Goal: Browse casually

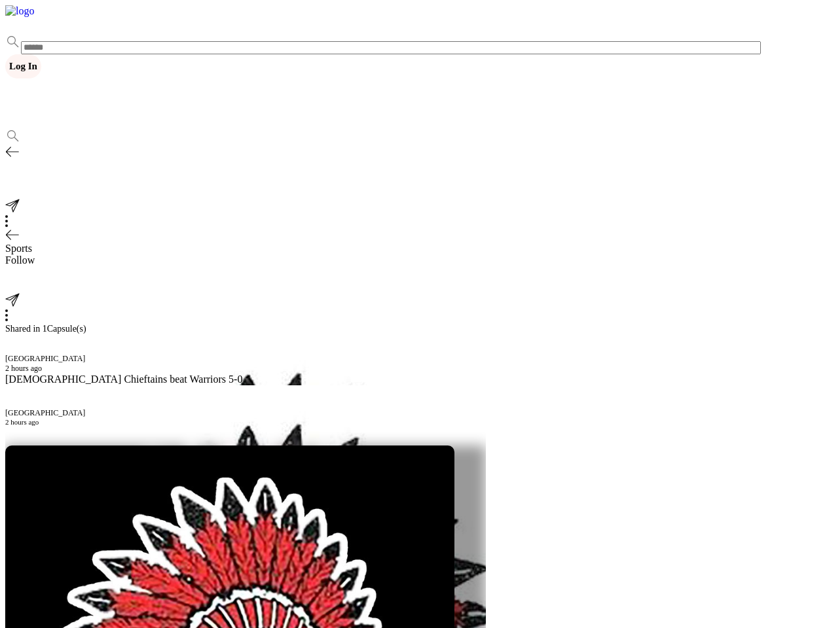
click at [41, 54] on button "Log In" at bounding box center [23, 66] width 36 height 24
click at [89, 54] on button "Sign Up" at bounding box center [68, 66] width 41 height 24
click at [18, 230] on icon at bounding box center [12, 235] width 12 height 10
click at [14, 278] on icon at bounding box center [9, 284] width 9 height 12
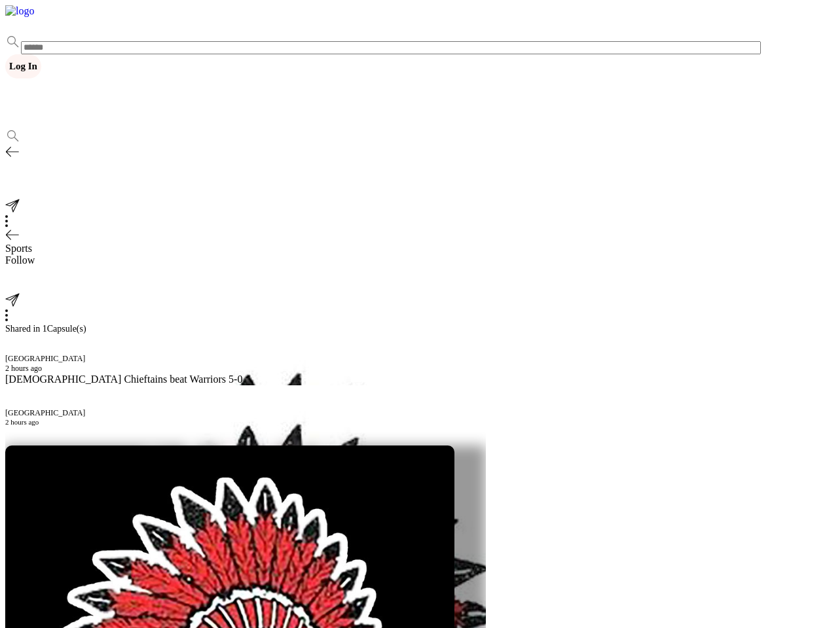
click at [8, 310] on icon at bounding box center [6, 316] width 3 height 12
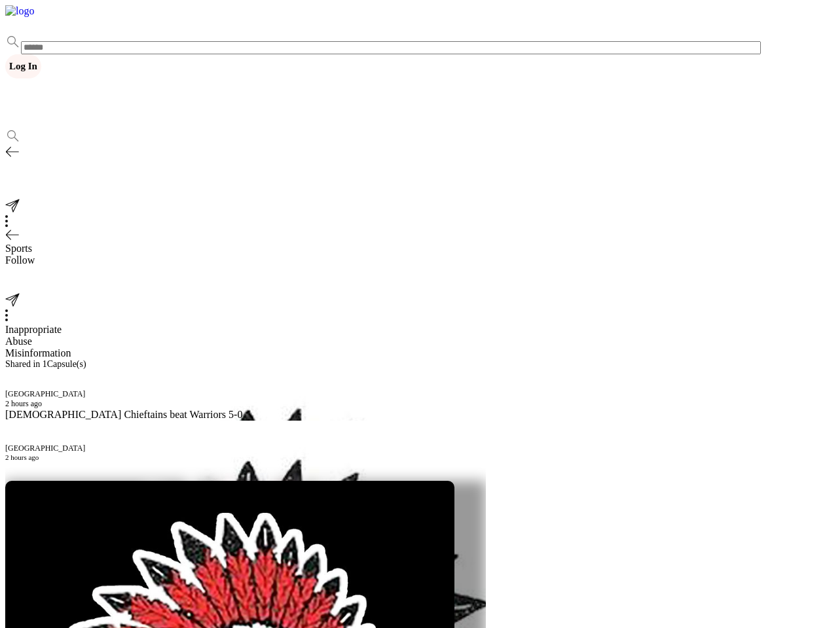
click at [280, 370] on div "[GEOGRAPHIC_DATA] 2 hours ago" at bounding box center [245, 389] width 480 height 39
